Goal: Task Accomplishment & Management: Manage account settings

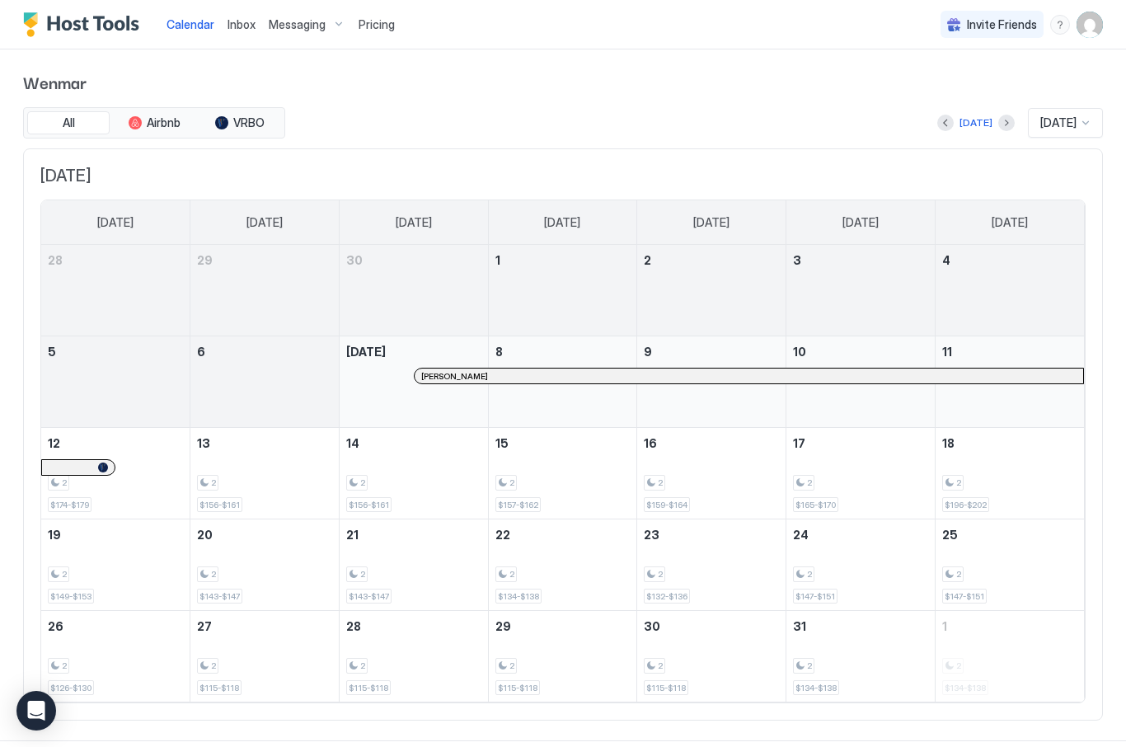
click at [294, 16] on div "Messaging" at bounding box center [307, 25] width 90 height 28
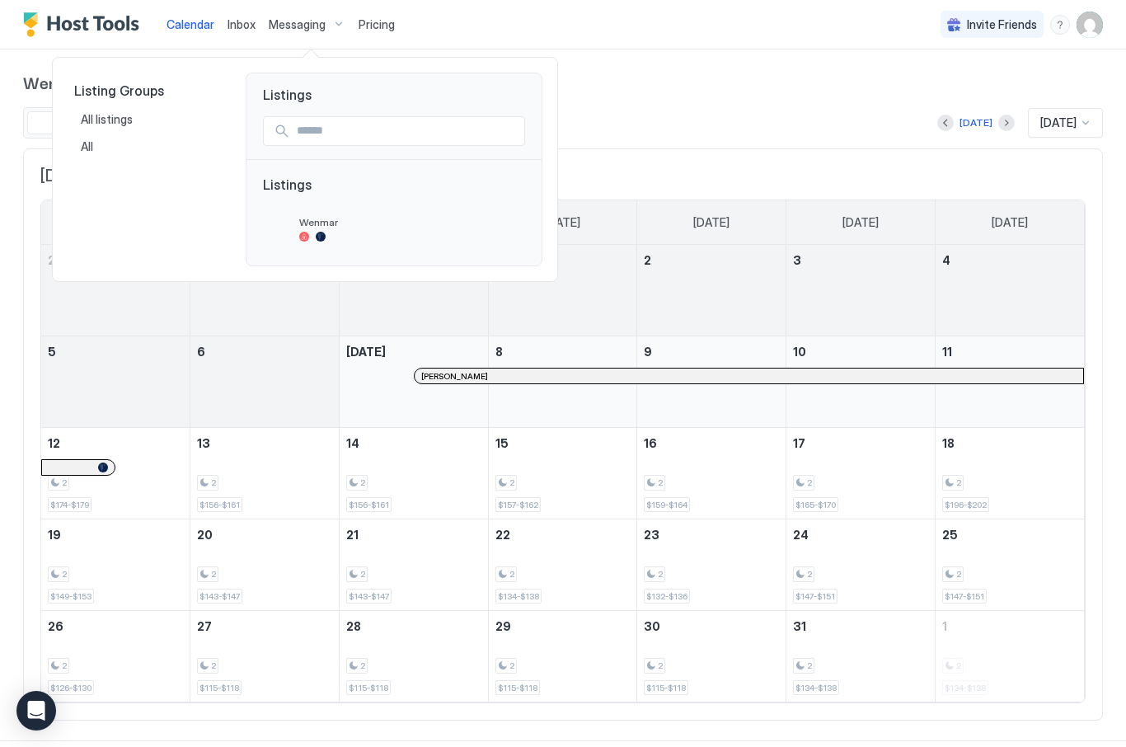
click at [294, 187] on span "Listings" at bounding box center [394, 192] width 262 height 33
click at [321, 226] on span "Wenmar" at bounding box center [408, 222] width 219 height 12
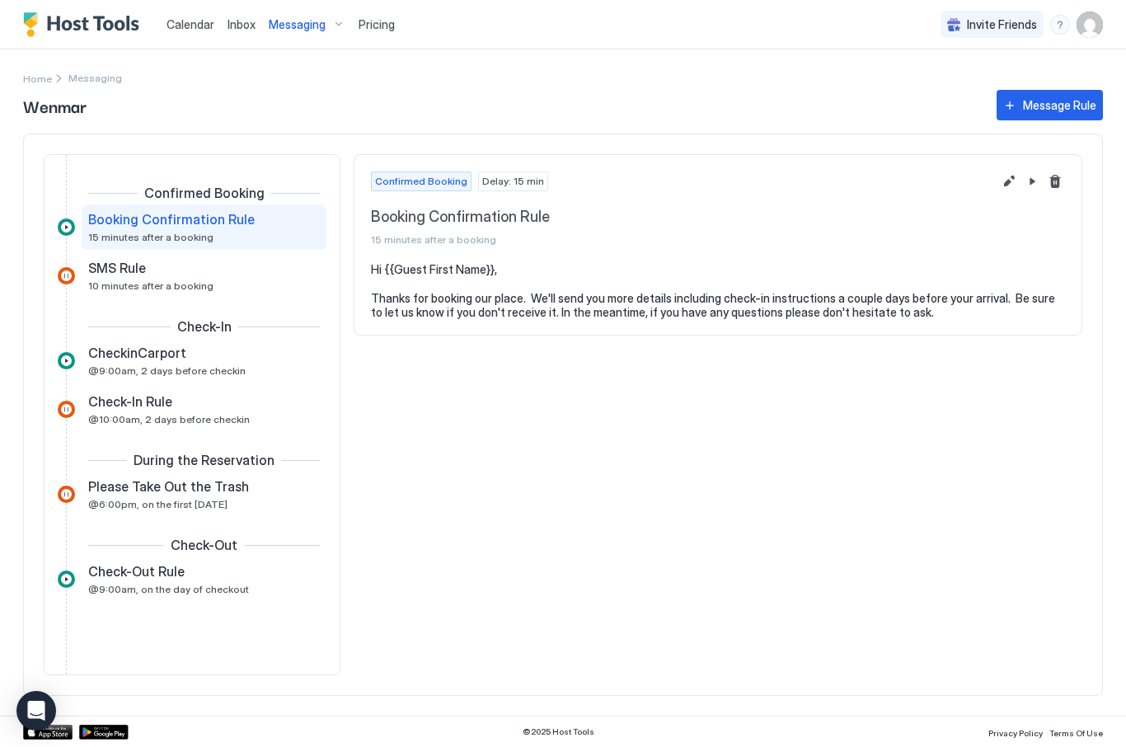
click at [158, 373] on span "@9:00am, 2 days before checkin" at bounding box center [166, 370] width 157 height 12
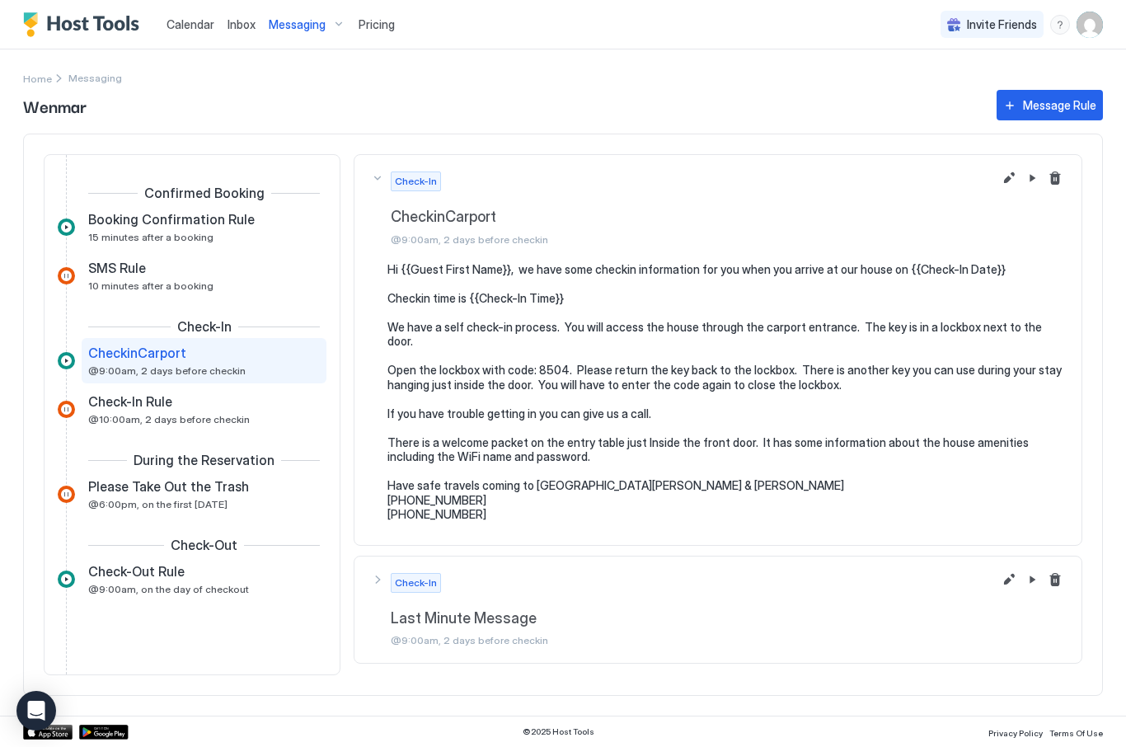
click at [142, 419] on span "@10:00am, 2 days before checkin" at bounding box center [169, 419] width 162 height 12
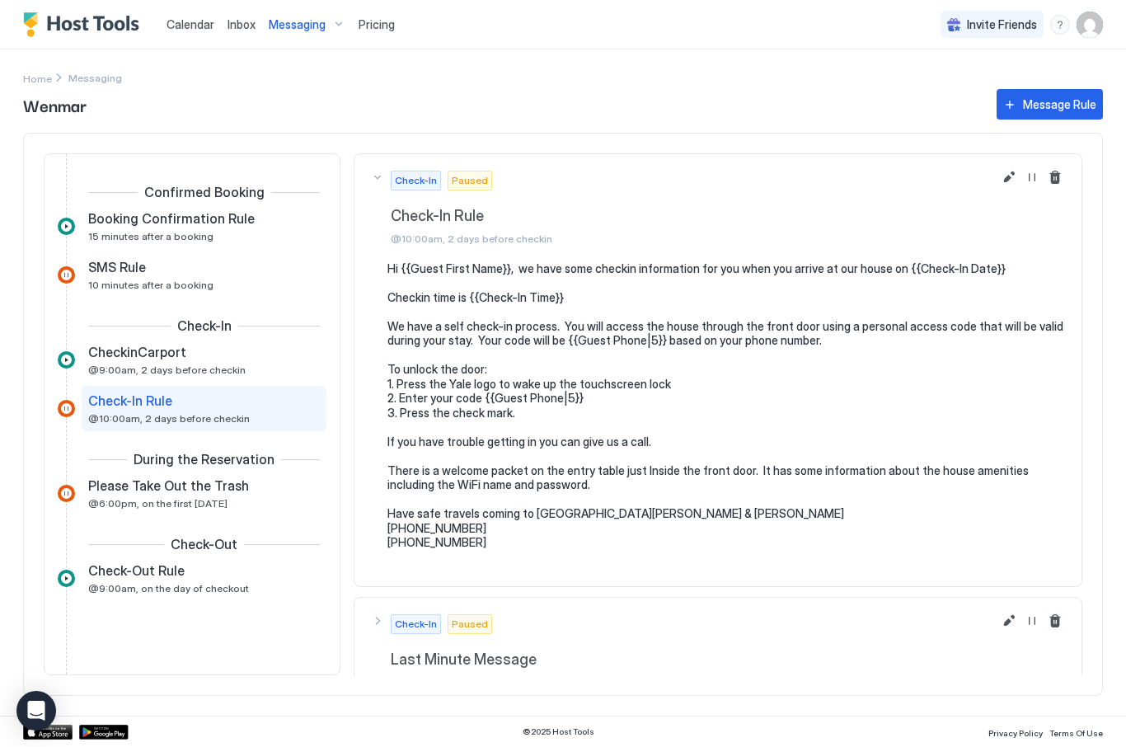
click at [129, 352] on span "CheckinCarport" at bounding box center [137, 352] width 98 height 16
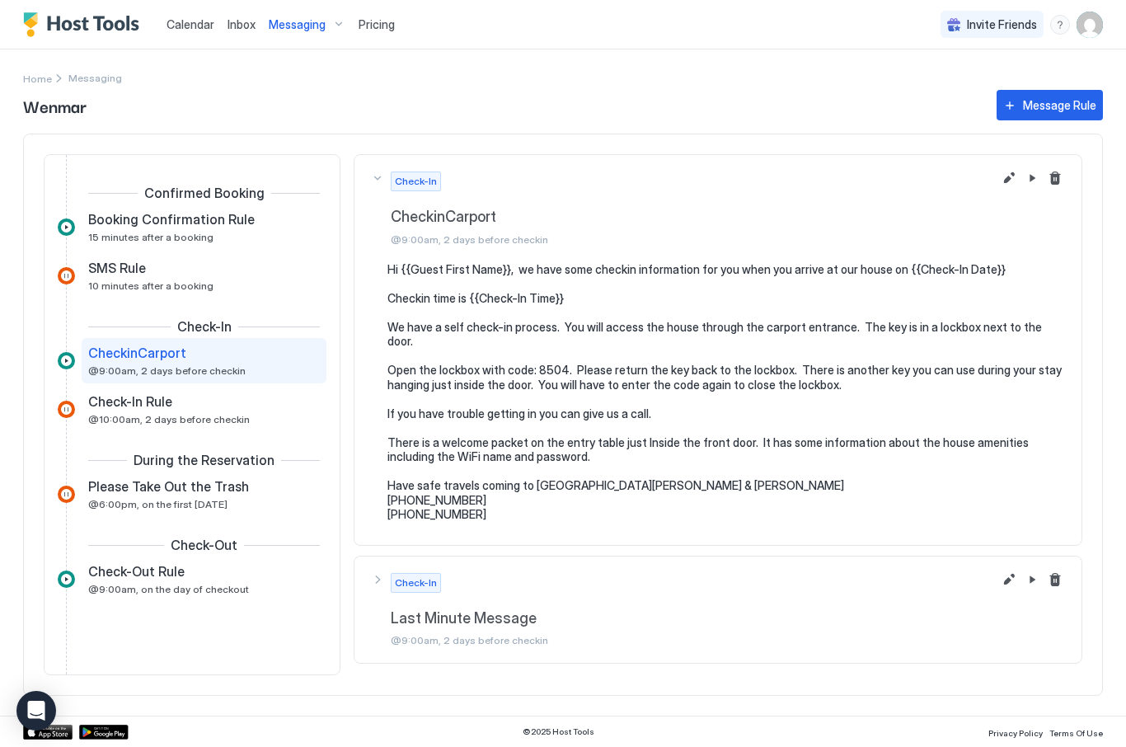
click at [154, 415] on span "@10:00am, 2 days before checkin" at bounding box center [169, 419] width 162 height 12
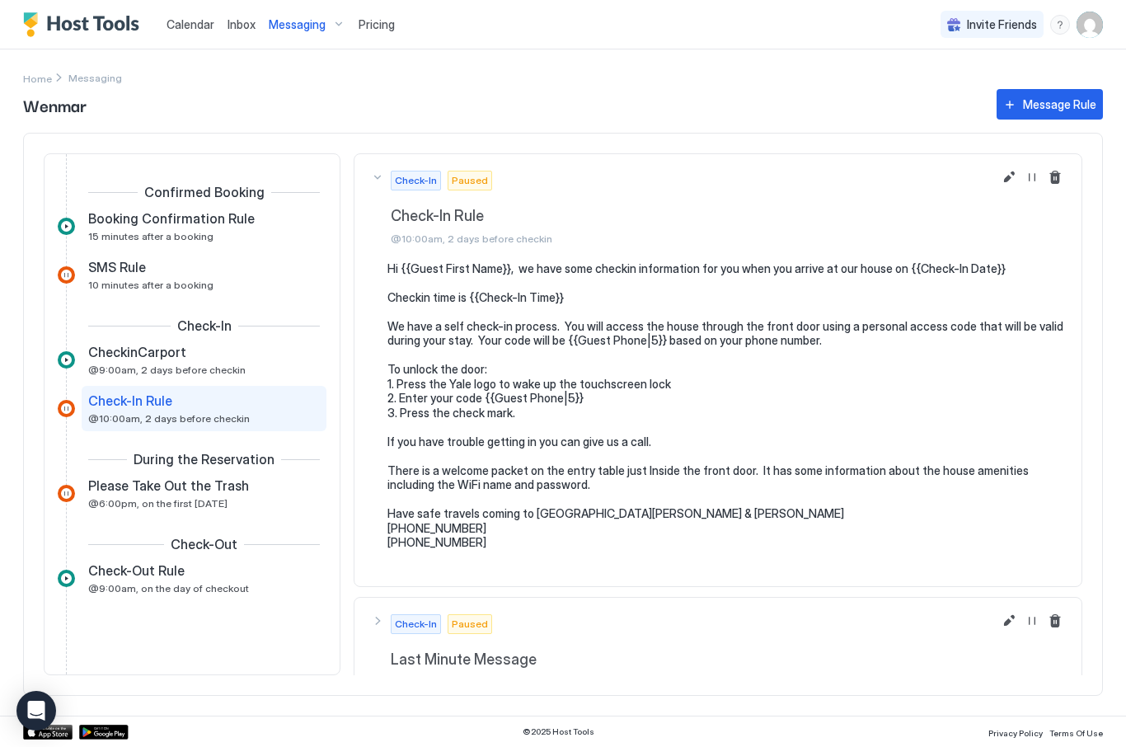
click at [139, 359] on span "CheckinCarport" at bounding box center [137, 352] width 98 height 16
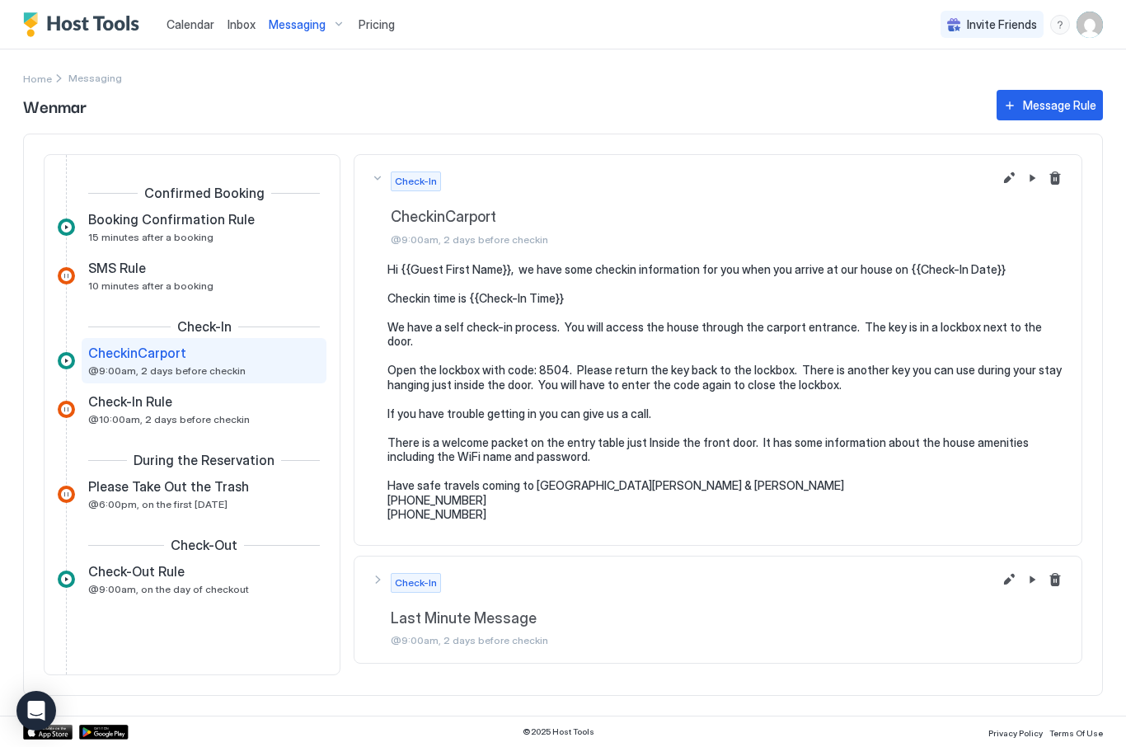
click at [1031, 179] on button "Pause Message Rule" at bounding box center [1032, 178] width 20 height 20
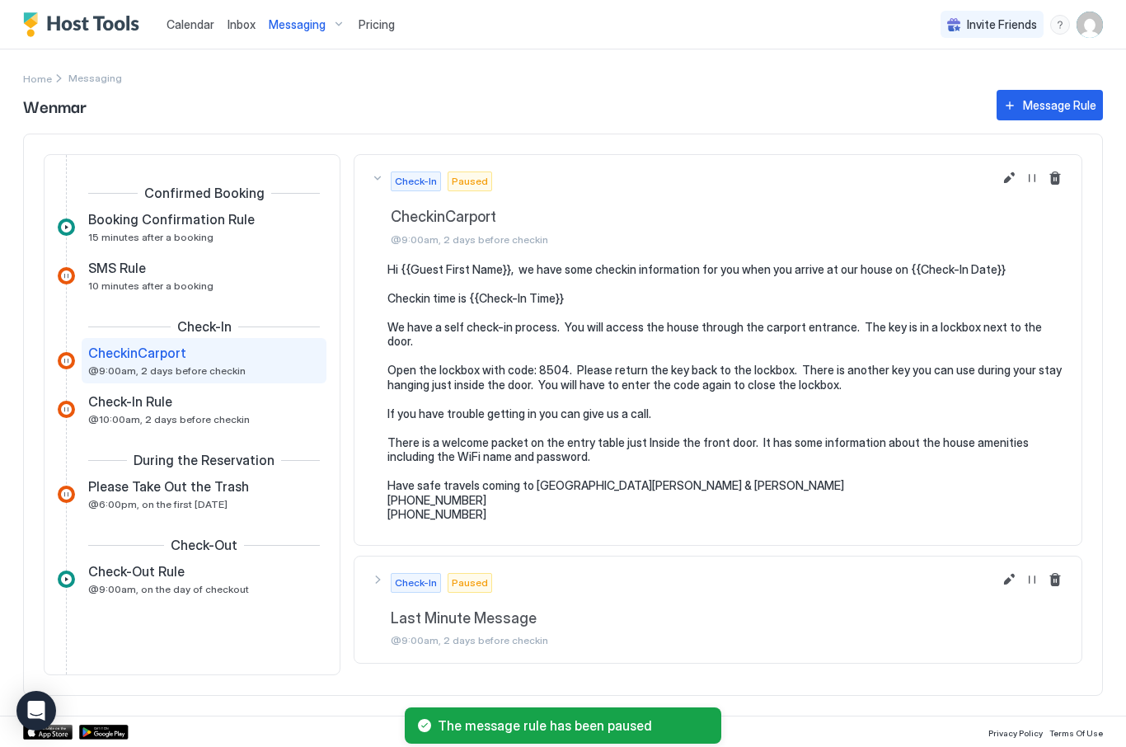
click at [115, 428] on div "Check-In Rule @10:00am, 2 days before checkin" at bounding box center [204, 409] width 245 height 45
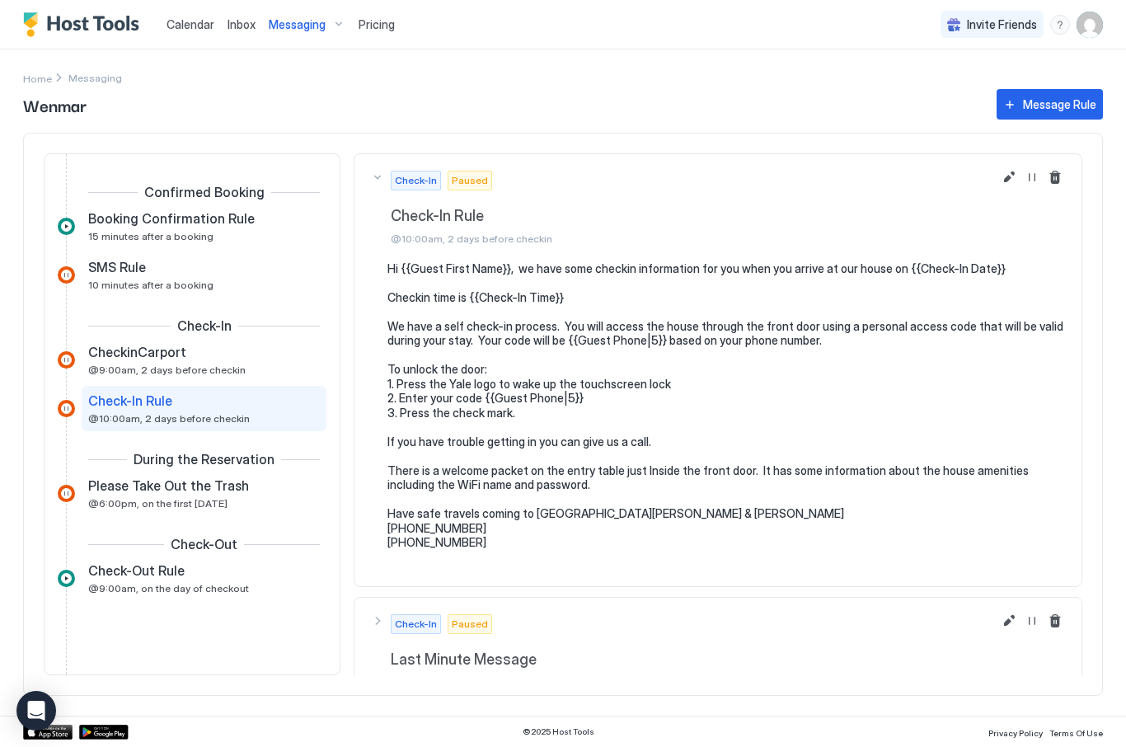
click at [1031, 177] on button "Resume Message Rule" at bounding box center [1032, 177] width 20 height 20
click at [144, 578] on span "Check-Out Rule" at bounding box center [136, 570] width 96 height 16
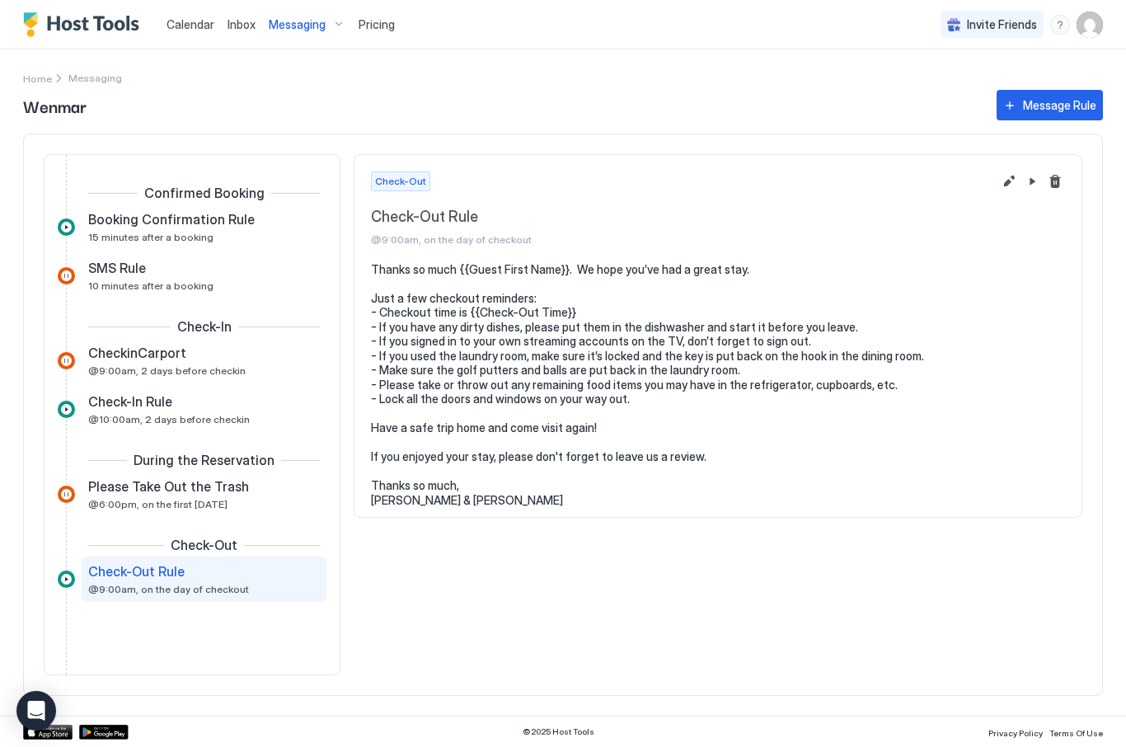
click at [121, 281] on span "10 minutes after a booking" at bounding box center [150, 286] width 125 height 12
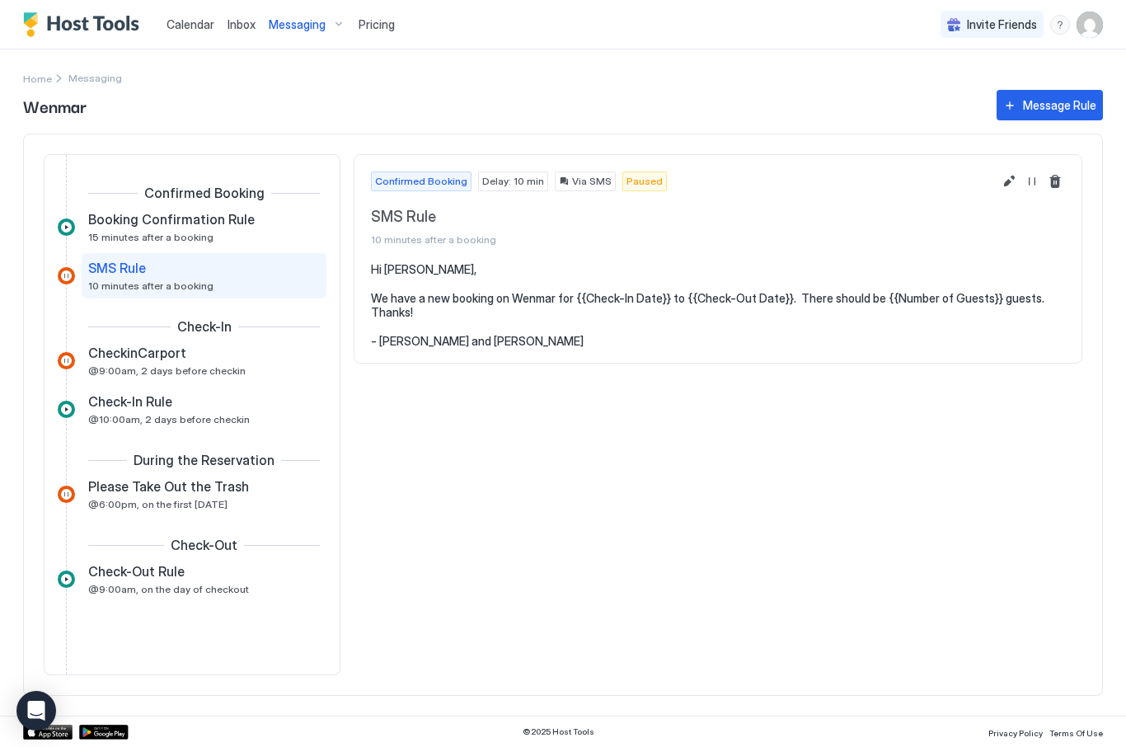
click at [157, 224] on span "Booking Confirmation Rule" at bounding box center [171, 219] width 167 height 16
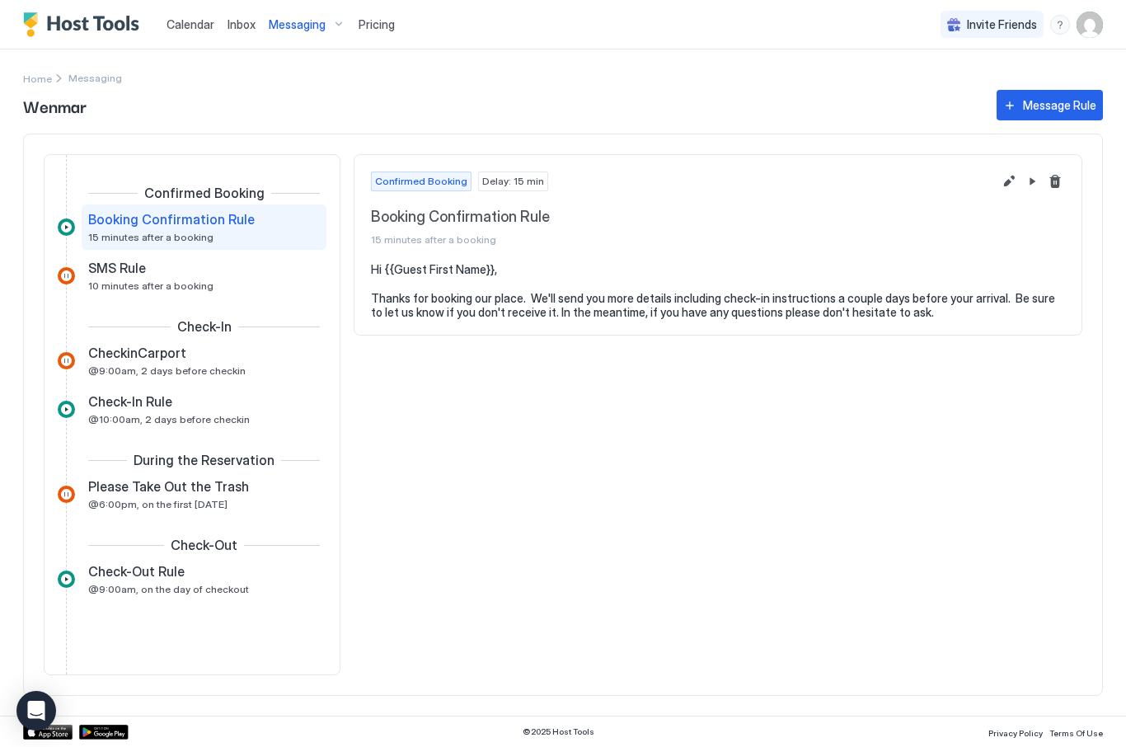
click at [369, 29] on span "Pricing" at bounding box center [377, 24] width 36 height 15
